Goal: Obtain resource: Obtain resource

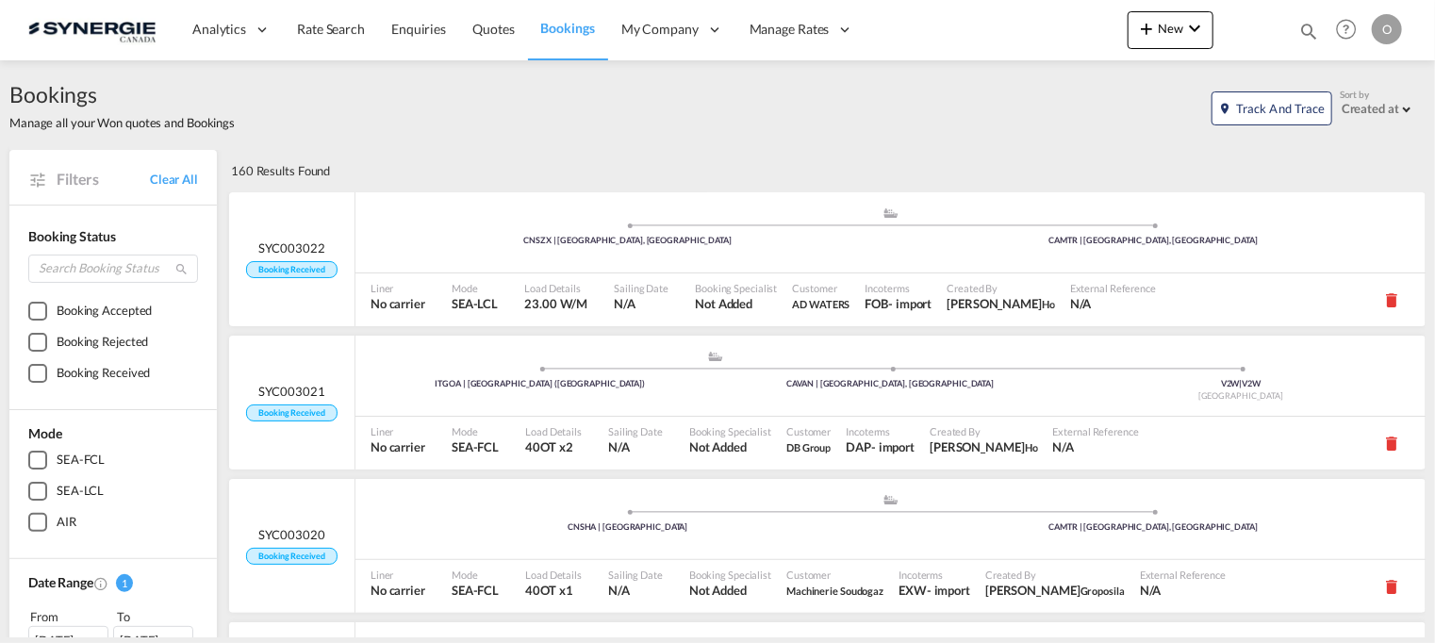
click at [1310, 22] on md-icon "icon-magnify" at bounding box center [1308, 31] width 21 height 21
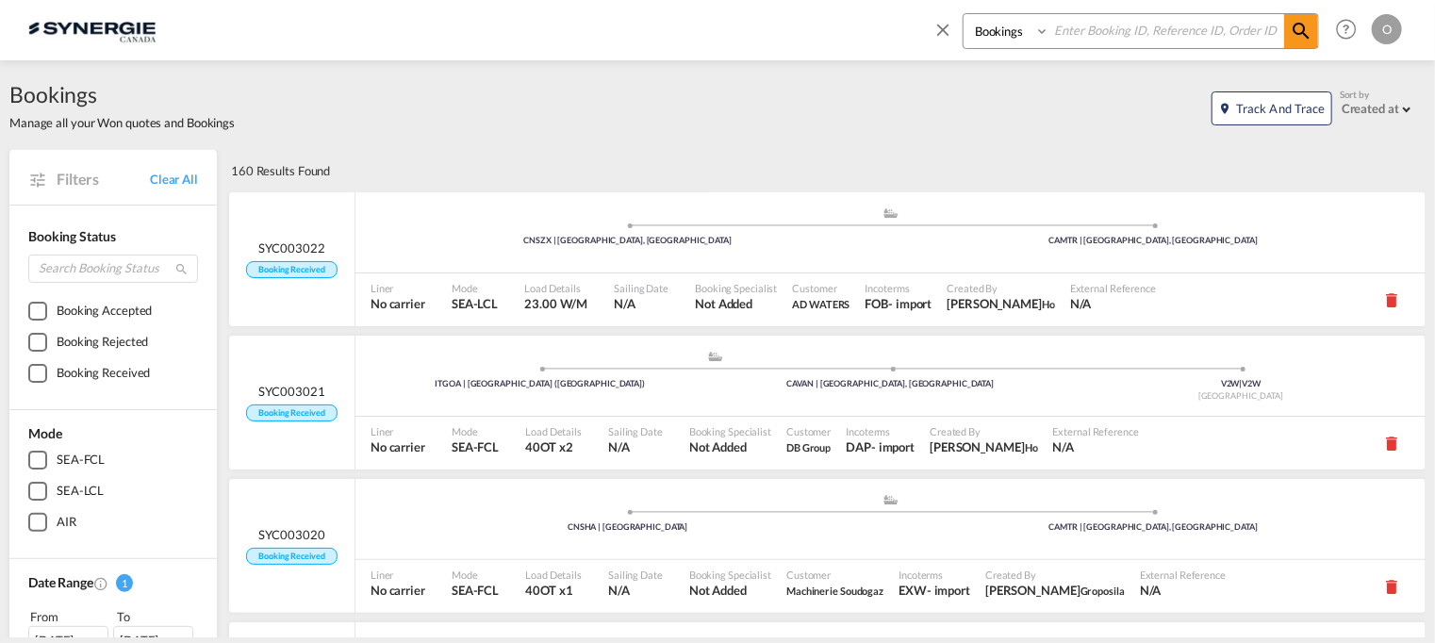
click at [1007, 31] on select "Bookings Quotes Enquiries" at bounding box center [1008, 31] width 90 height 34
select select "Quotes"
click at [963, 14] on select "Bookings Quotes Enquiries" at bounding box center [1008, 31] width 90 height 34
paste input "SYC000014179"
type input "SYC000014179"
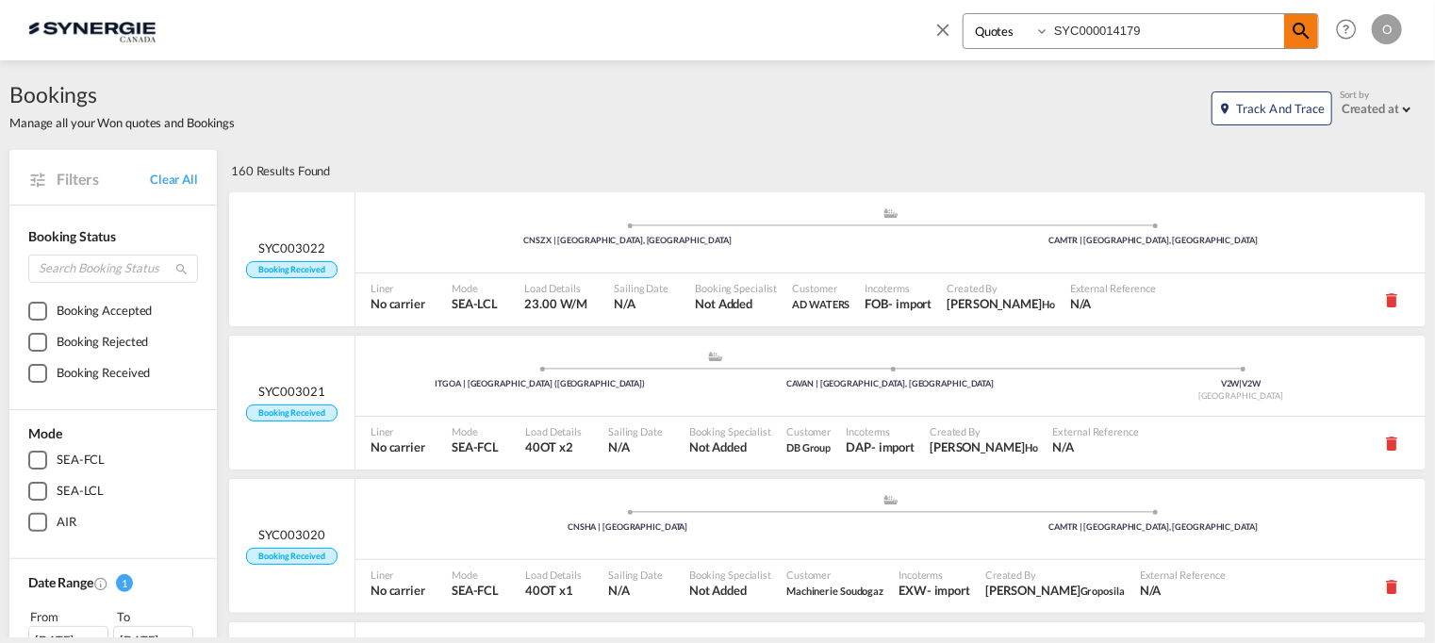
click at [1306, 24] on md-icon "icon-magnify" at bounding box center [1301, 31] width 23 height 23
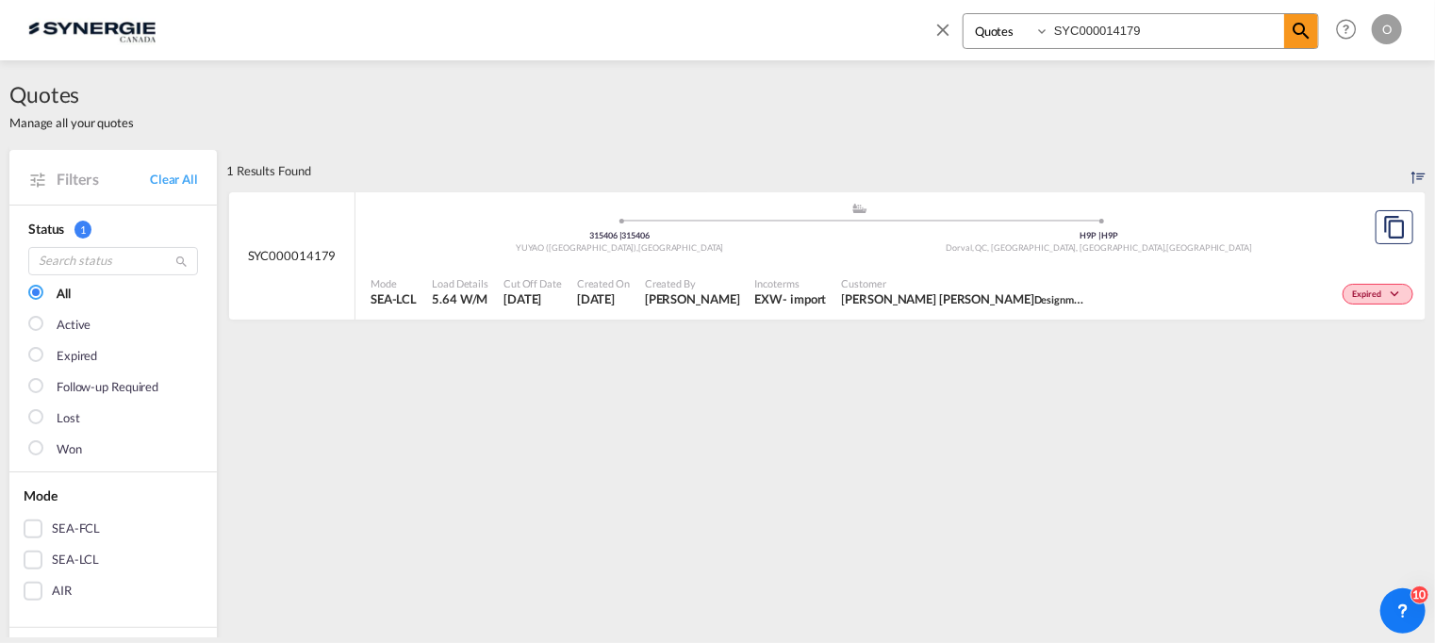
click at [1034, 297] on span "Designme Hair" at bounding box center [1068, 298] width 68 height 15
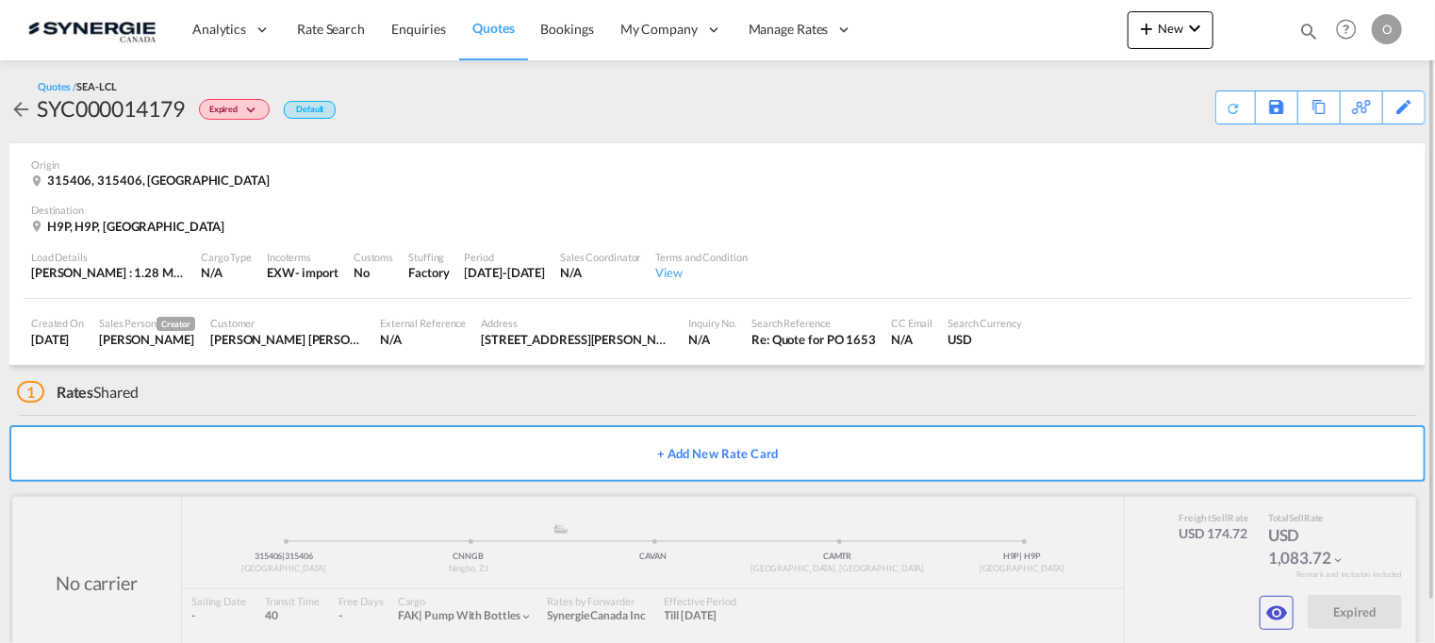
click at [1257, 615] on div at bounding box center [714, 575] width 1404 height 156
click at [1271, 615] on md-icon "icon-eye" at bounding box center [1276, 612] width 23 height 23
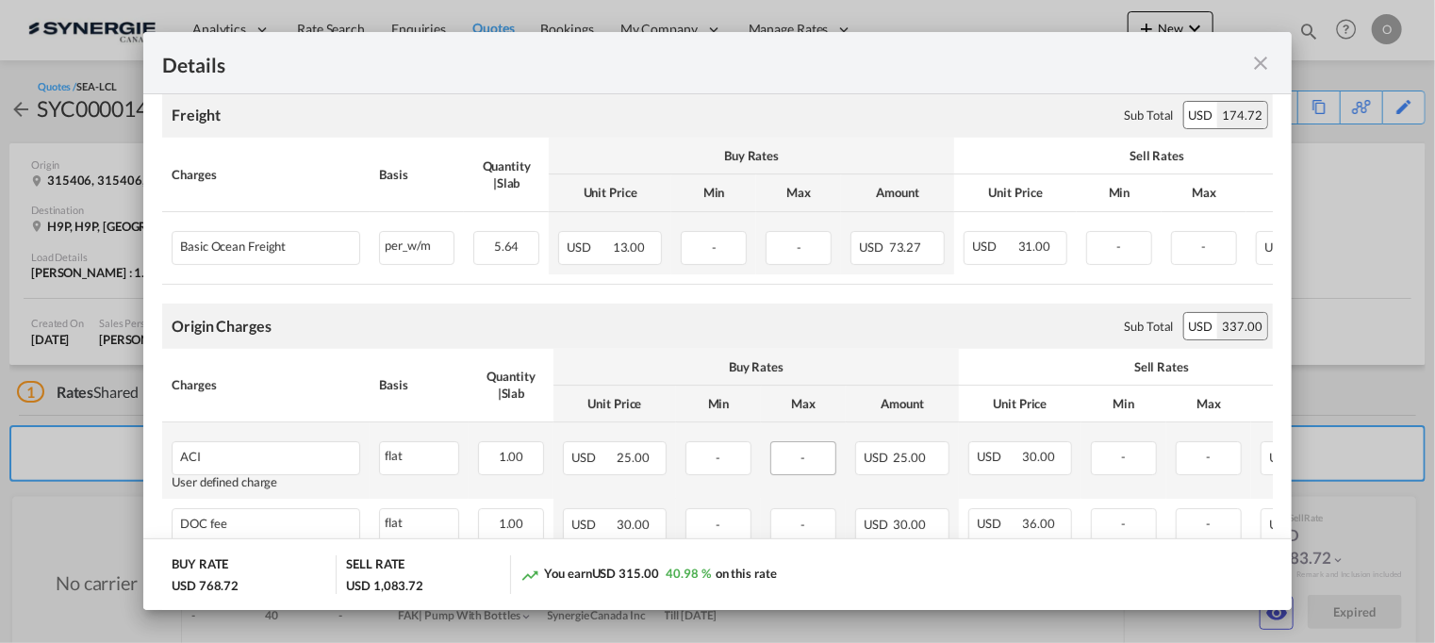
scroll to position [314, 0]
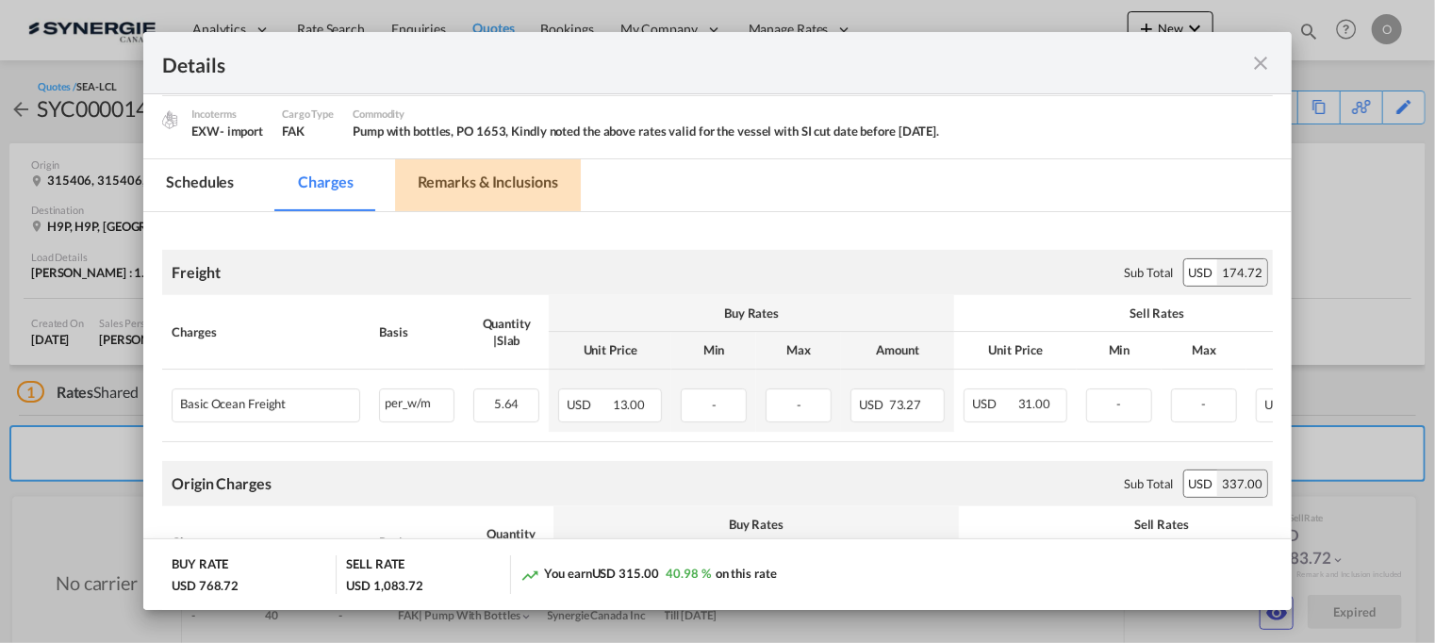
click at [497, 188] on md-tab-item "Remarks & Inclusions" at bounding box center [488, 185] width 186 height 52
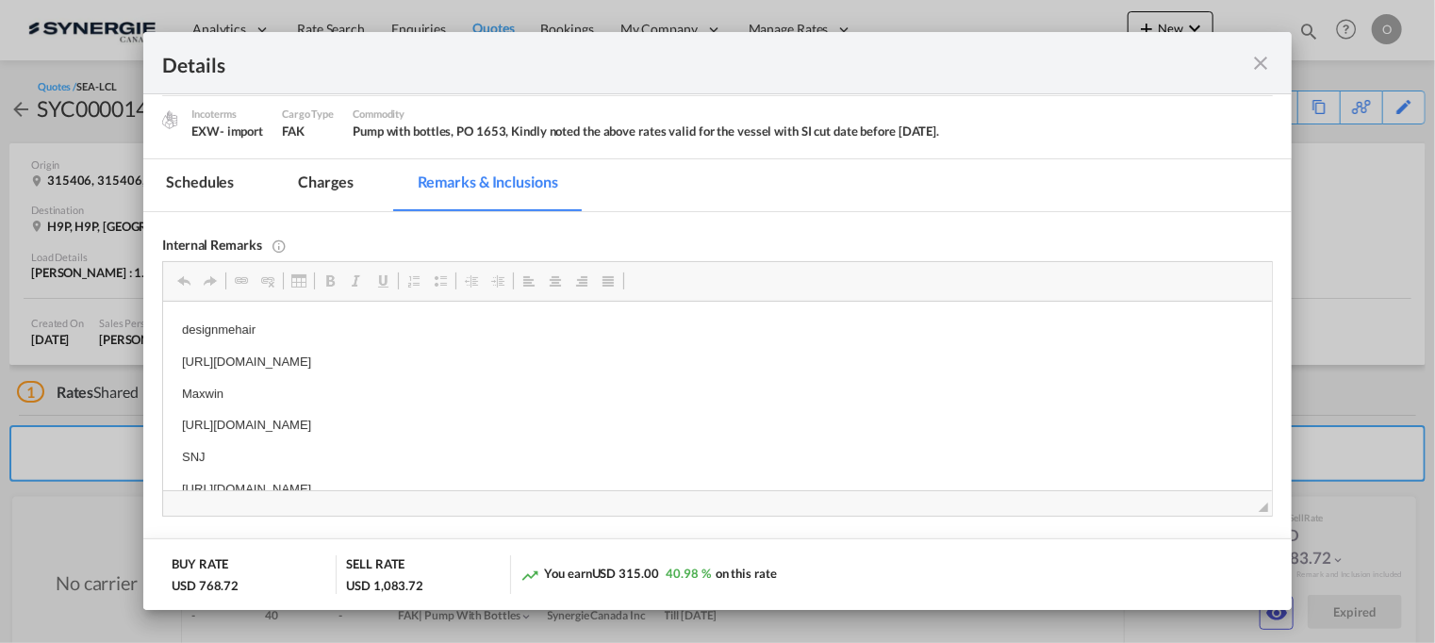
scroll to position [8, 0]
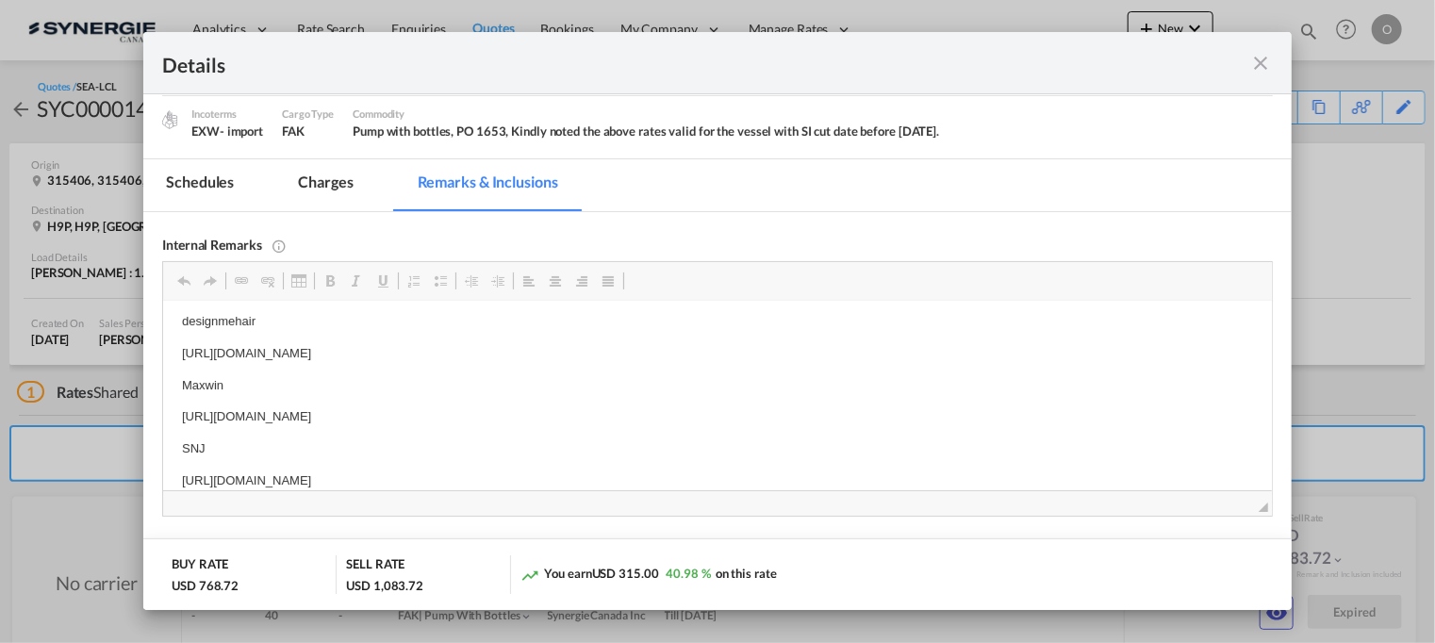
drag, startPoint x: 181, startPoint y: 416, endPoint x: 694, endPoint y: 415, distance: 512.8
click at [694, 415] on p "https://app.frontapp.com/open/msg_1h5b2k9b?key=5ytgPMJUDOrtB9sinnM4xRUMG102ItgG" at bounding box center [717, 416] width 1071 height 20
copy p "https://app.frontapp.com/open/msg_1h5b2k9b?key=5ytgPMJUDOrtB9sinnM4xRUMG102ItgG"
click at [1261, 63] on md-icon "icon-close fg-AAA8AD m-0 cursor" at bounding box center [1261, 63] width 23 height 23
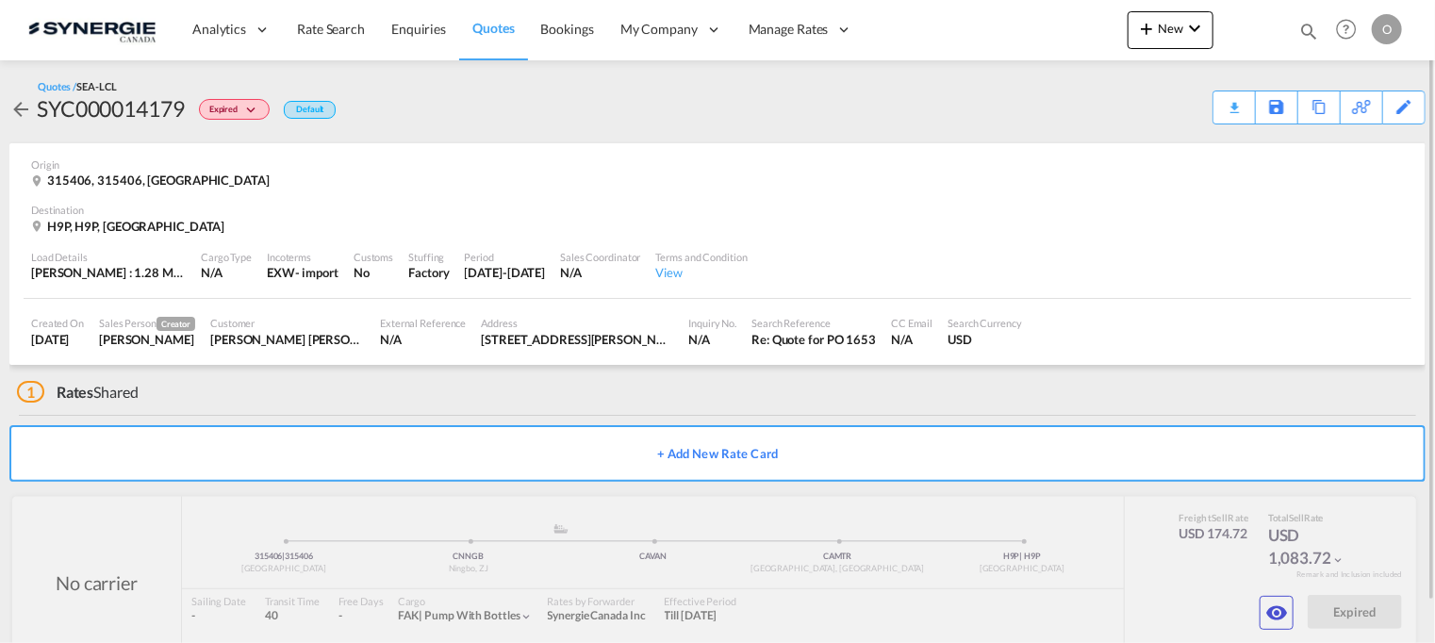
scroll to position [43, 0]
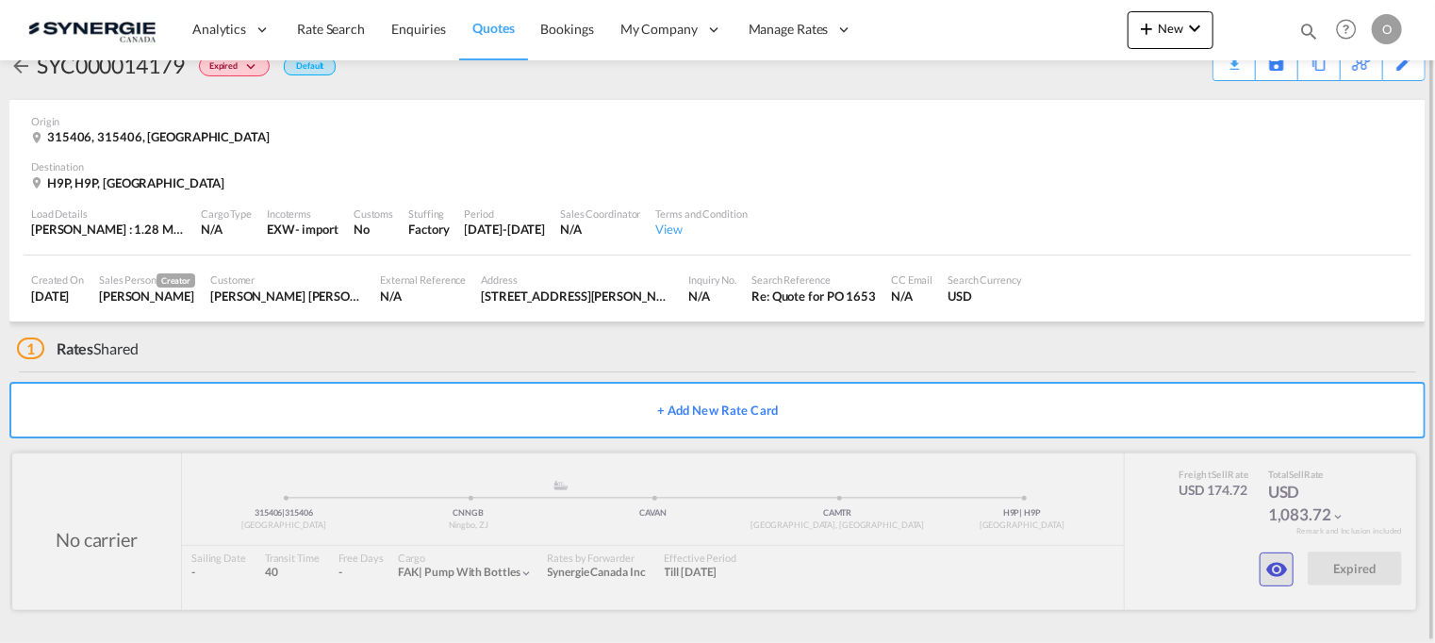
click at [1285, 576] on md-icon "icon-eye" at bounding box center [1276, 569] width 23 height 23
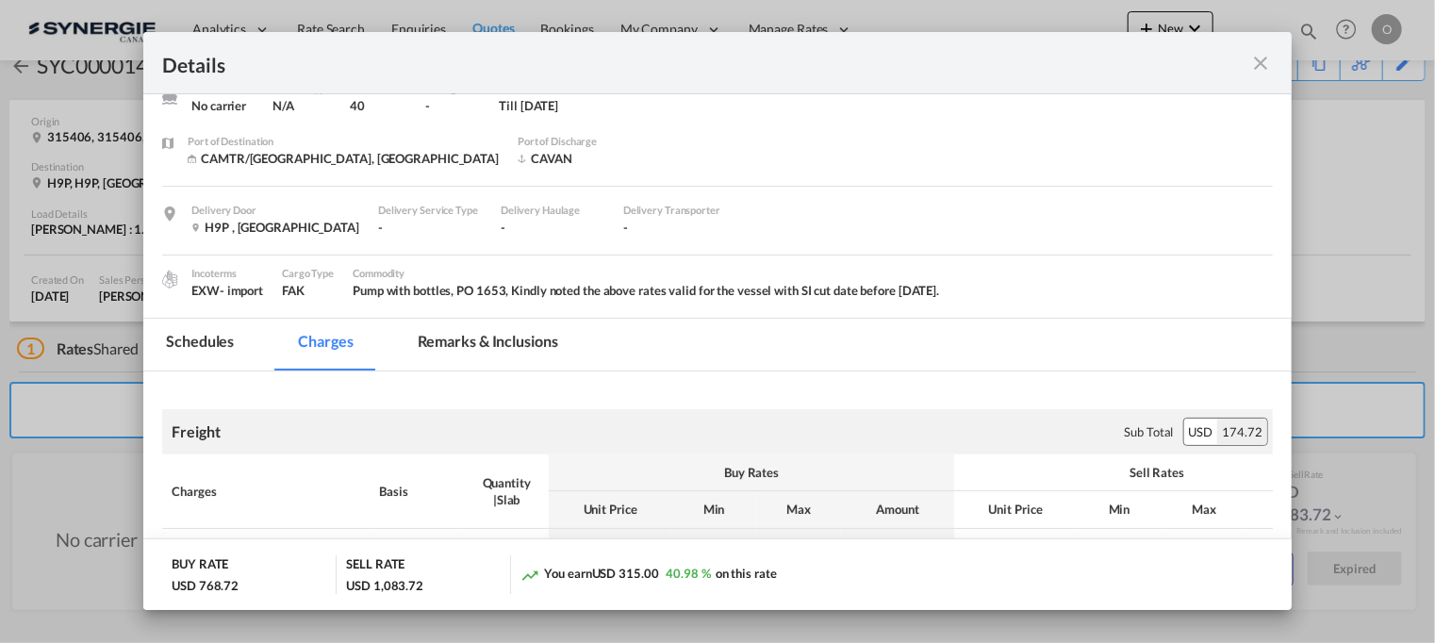
scroll to position [0, 0]
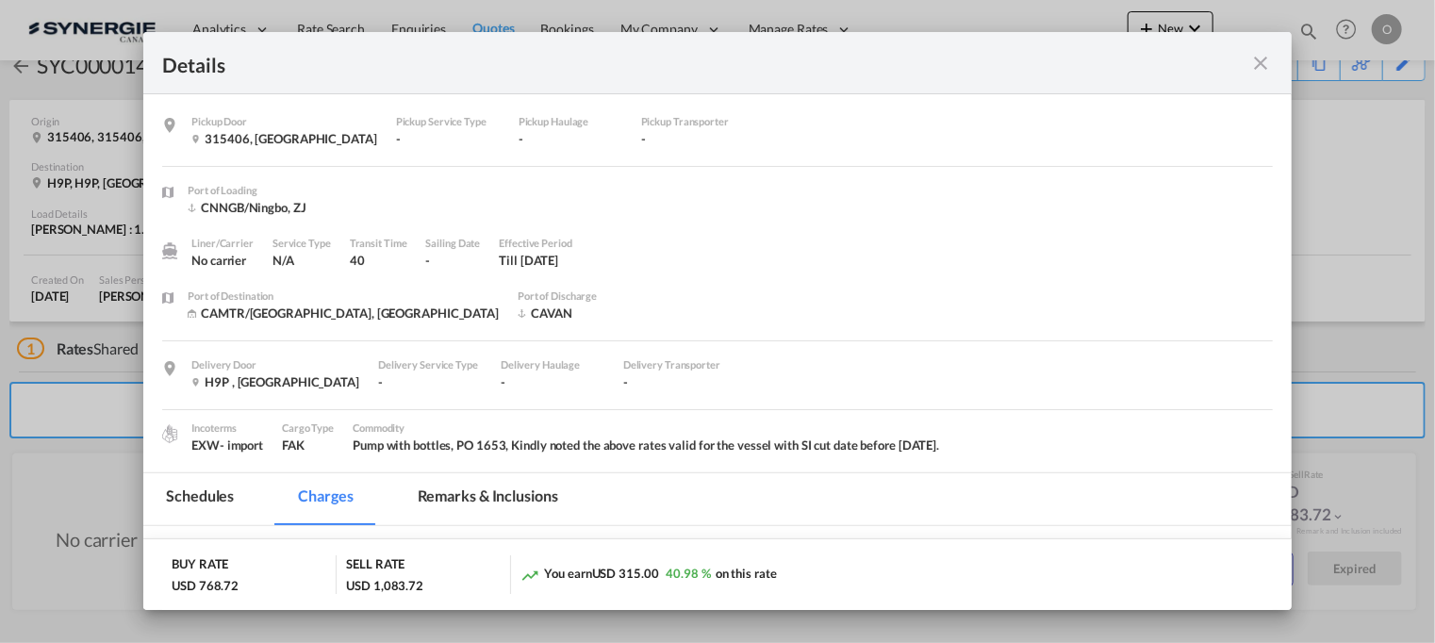
click at [1260, 64] on md-icon "icon-close fg-AAA8AD m-0 cursor" at bounding box center [1261, 63] width 23 height 23
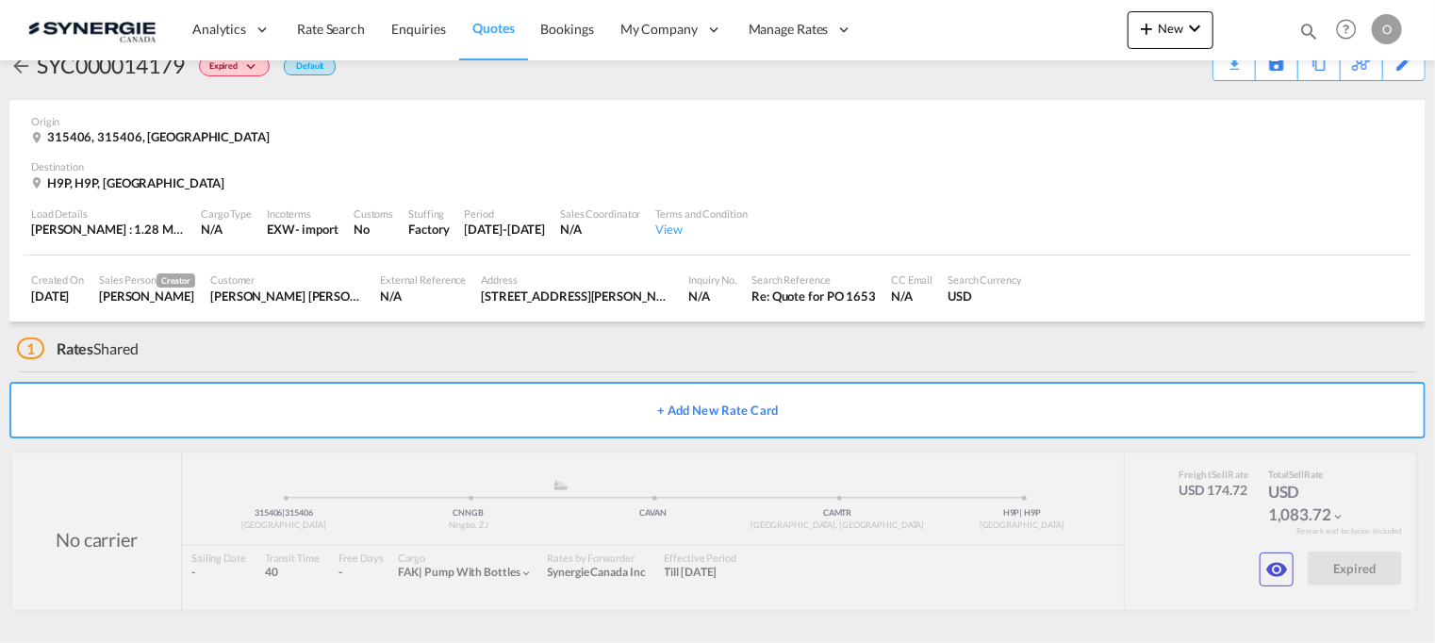
click at [0, 0] on div "Download Quote" at bounding box center [0, 0] width 0 height 0
